Goal: Entertainment & Leisure: Consume media (video, audio)

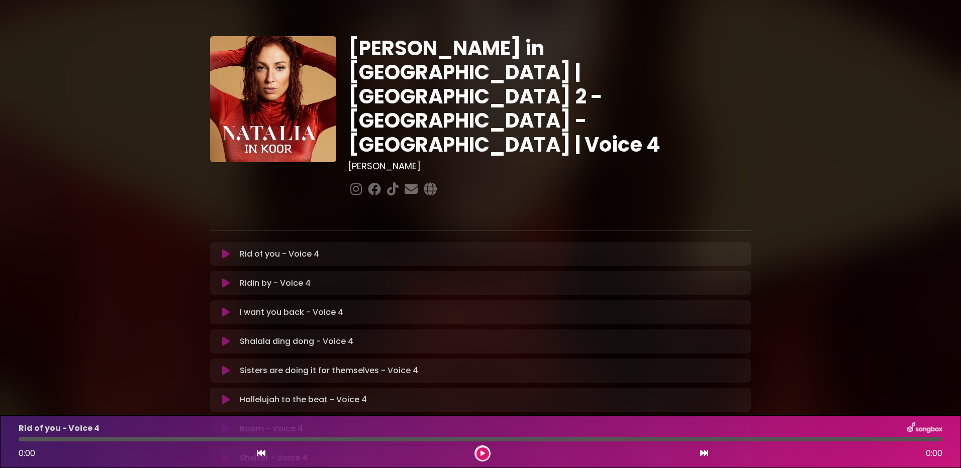
click at [482, 452] on icon at bounding box center [483, 454] width 5 height 6
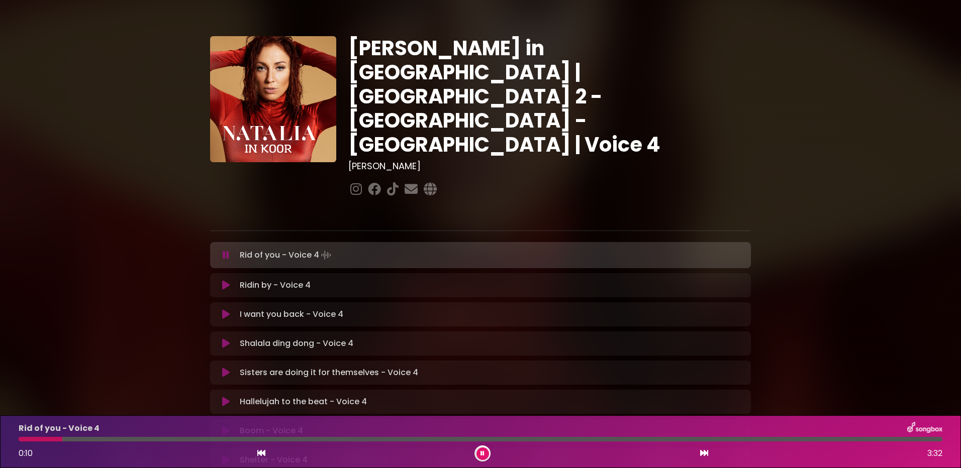
click at [62, 438] on div at bounding box center [41, 439] width 44 height 5
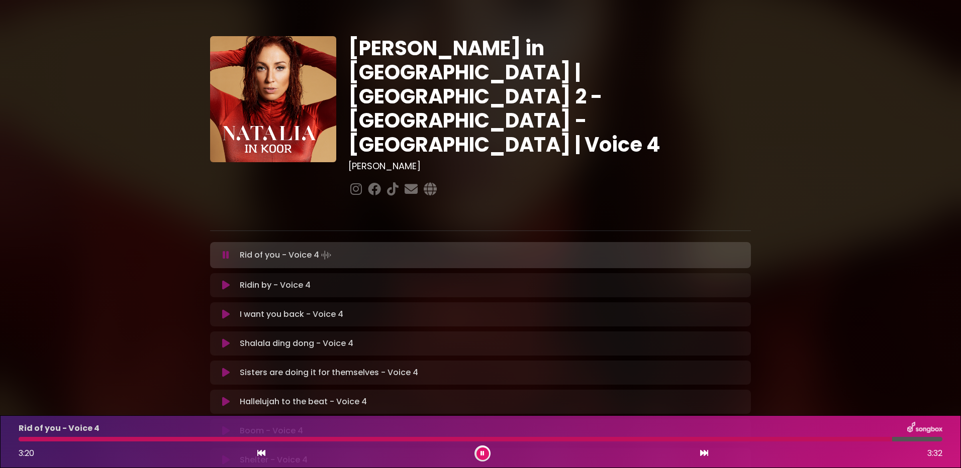
click at [47, 441] on div at bounding box center [456, 439] width 874 height 5
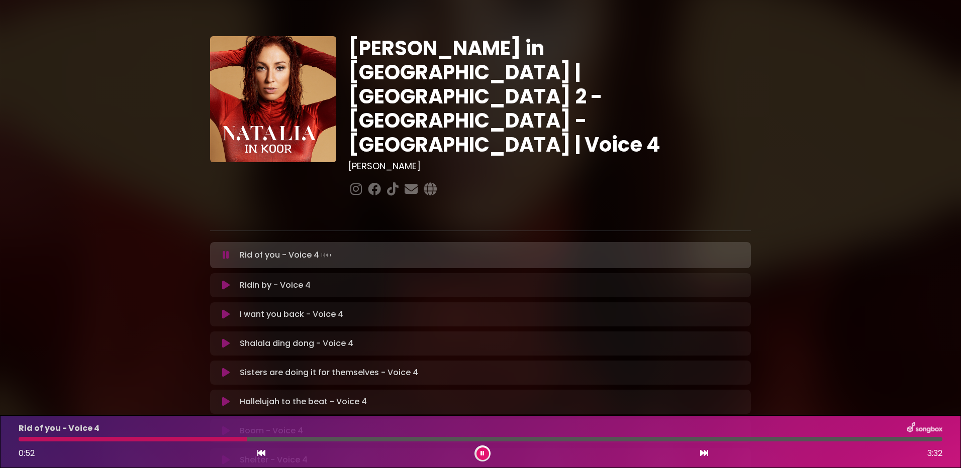
click at [171, 438] on div at bounding box center [133, 439] width 229 height 5
click at [308, 438] on div at bounding box center [193, 439] width 349 height 5
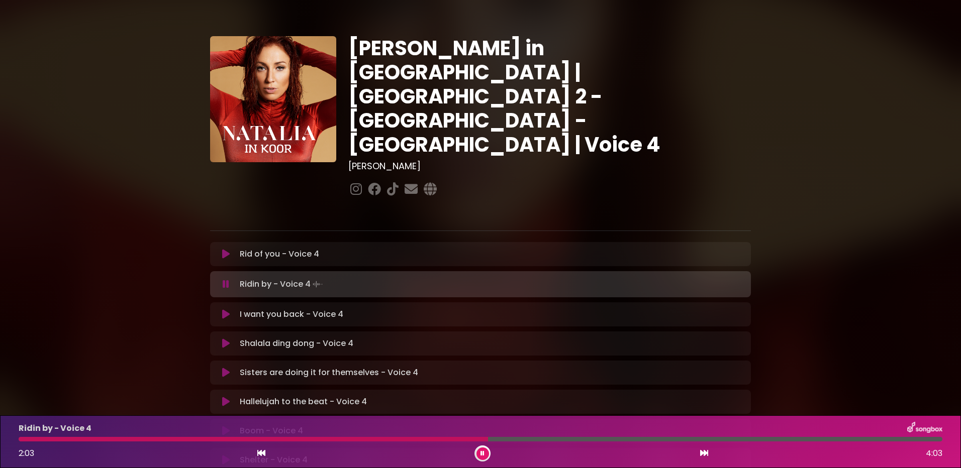
click at [258, 309] on p "I want you back - Voice 4 Loading Track..." at bounding box center [292, 315] width 104 height 12
click at [224, 310] on icon at bounding box center [226, 315] width 8 height 10
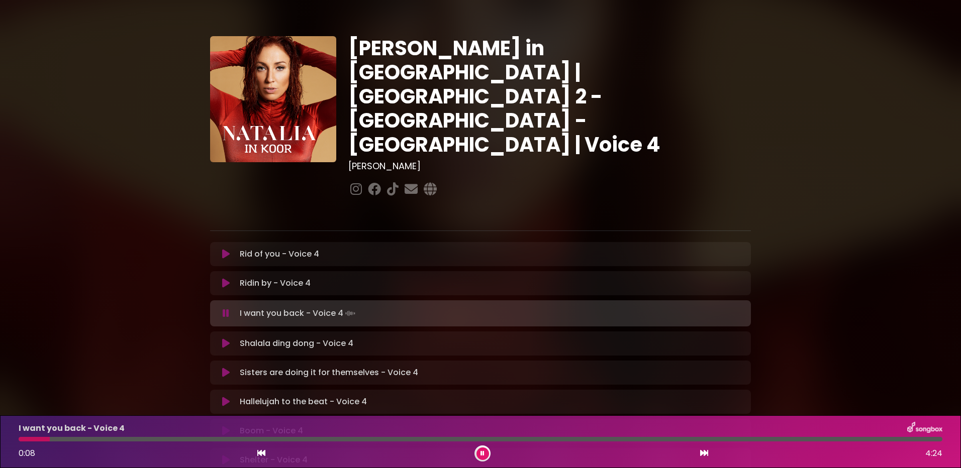
click at [189, 440] on div at bounding box center [481, 439] width 924 height 5
click at [199, 439] on div at bounding box center [142, 439] width 246 height 5
click at [202, 438] on div at bounding box center [166, 439] width 294 height 5
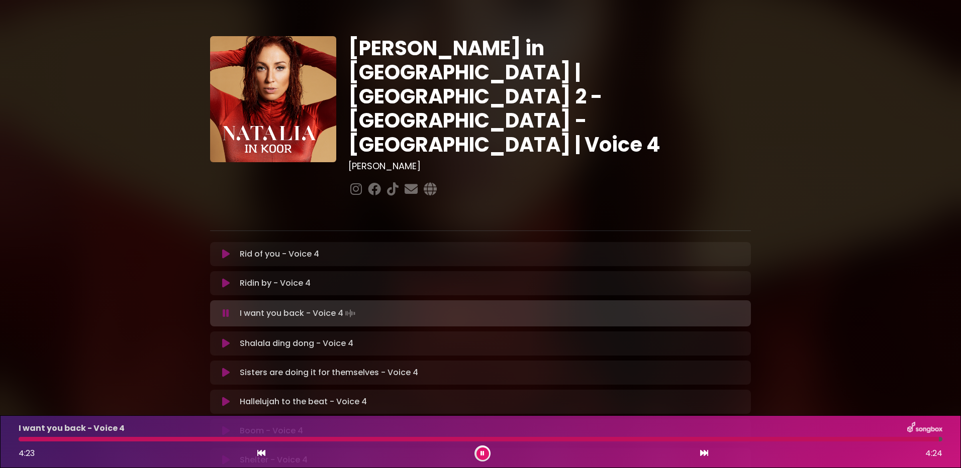
click at [98, 439] on div at bounding box center [479, 439] width 920 height 5
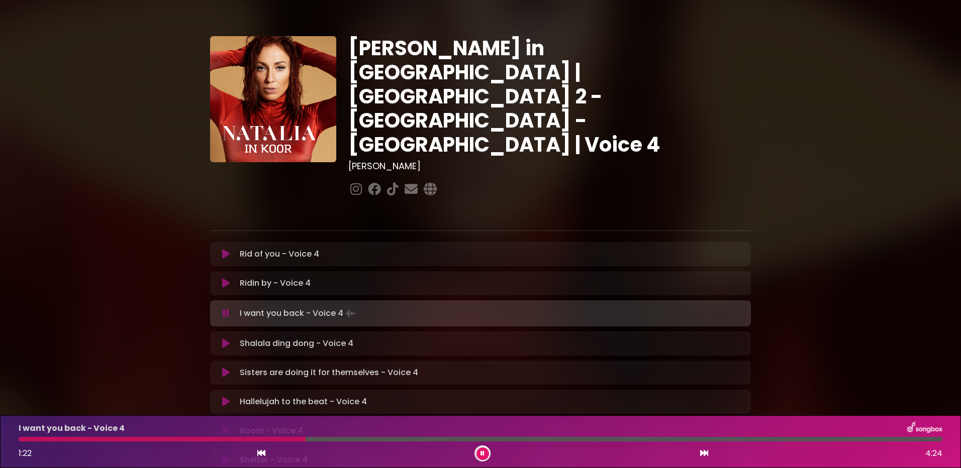
click at [240, 437] on div at bounding box center [162, 439] width 287 height 5
click at [191, 439] on div at bounding box center [131, 439] width 225 height 5
click at [367, 437] on div at bounding box center [205, 439] width 372 height 5
click at [359, 439] on div at bounding box center [200, 439] width 362 height 5
click at [351, 438] on div at bounding box center [200, 439] width 362 height 5
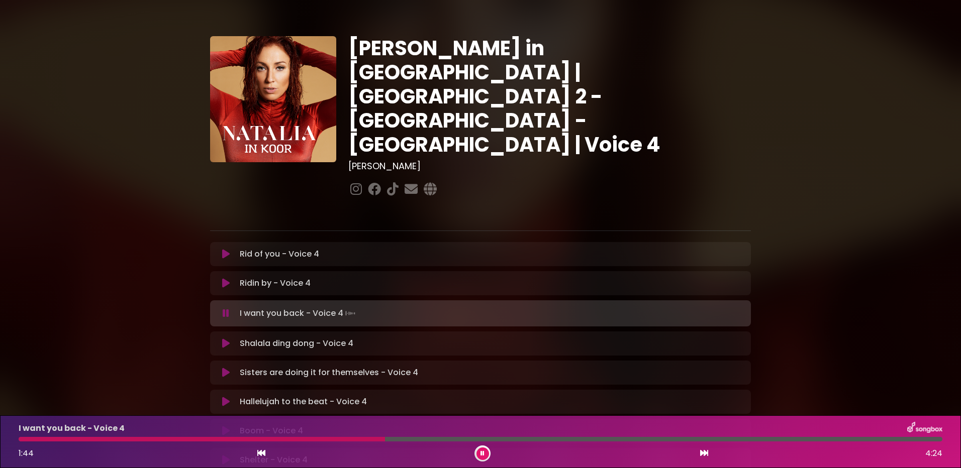
click at [344, 439] on div at bounding box center [202, 439] width 366 height 5
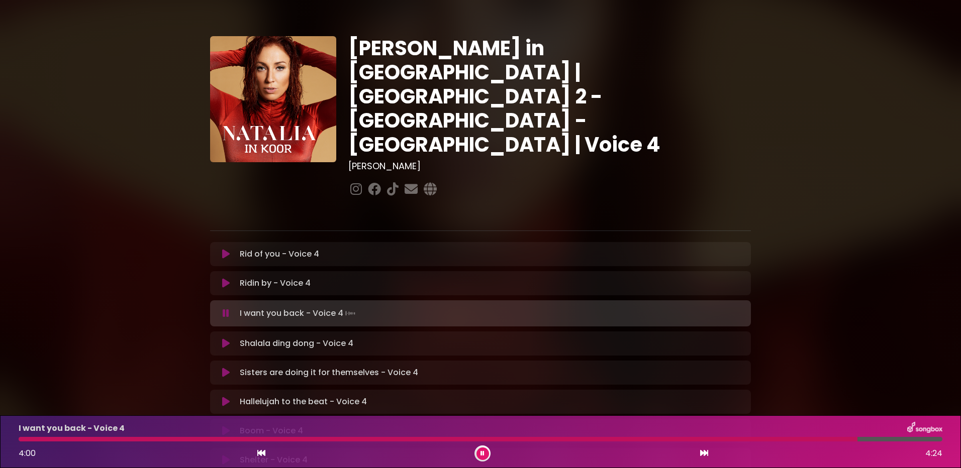
click at [226, 339] on icon at bounding box center [226, 344] width 8 height 10
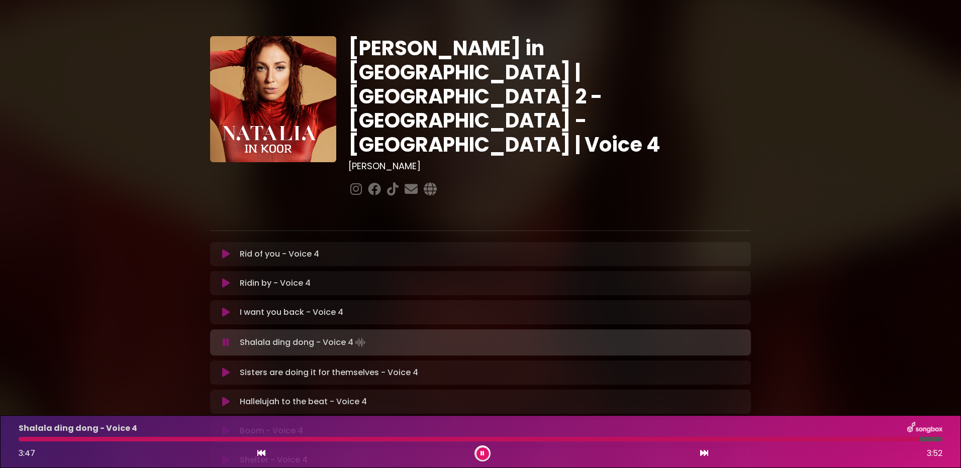
click at [64, 439] on div at bounding box center [469, 439] width 901 height 5
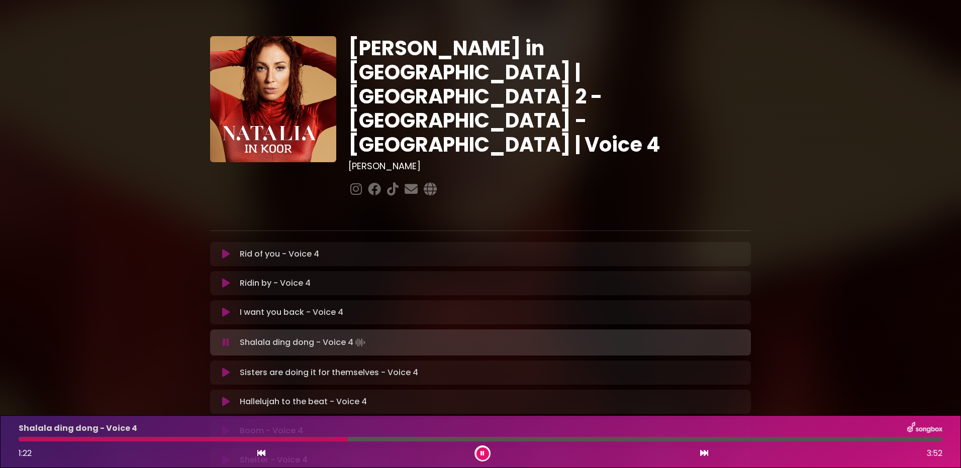
click at [277, 437] on div at bounding box center [183, 439] width 329 height 5
click at [250, 440] on div at bounding box center [154, 439] width 270 height 5
click at [272, 439] on div at bounding box center [183, 439] width 328 height 5
click at [270, 437] on div "Shalala ding dong - Voice 4 1:06 3:52" at bounding box center [481, 442] width 936 height 40
click at [260, 439] on div at bounding box center [153, 439] width 269 height 5
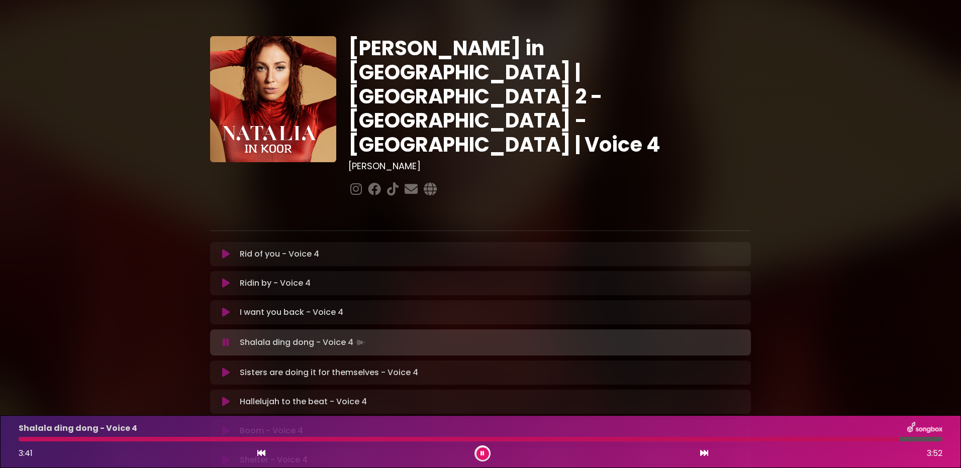
click at [154, 438] on div at bounding box center [459, 439] width 881 height 5
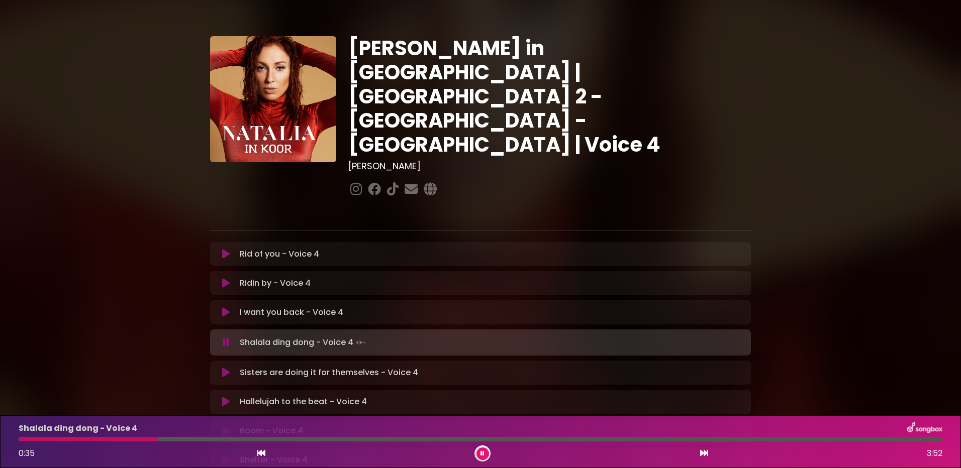
click at [75, 438] on div at bounding box center [88, 439] width 139 height 5
click at [483, 451] on icon at bounding box center [483, 454] width 4 height 6
